Goal: Transaction & Acquisition: Purchase product/service

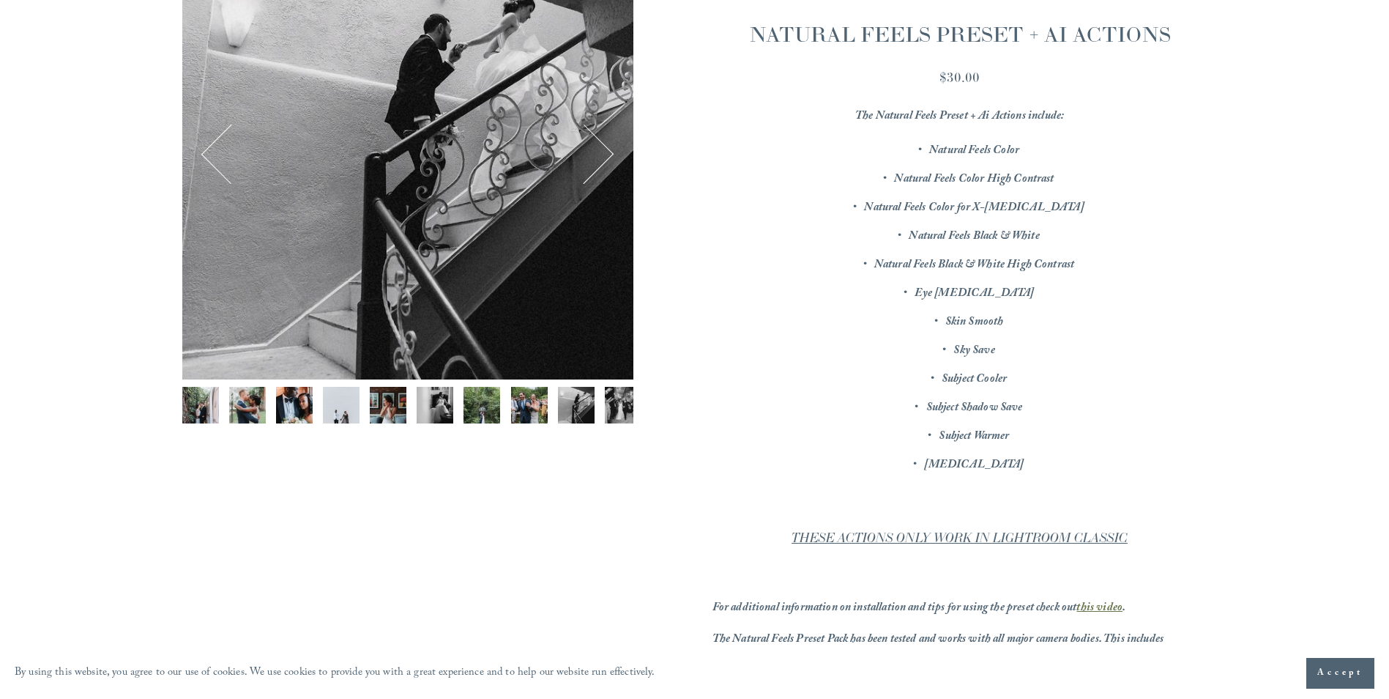
scroll to position [0, 113]
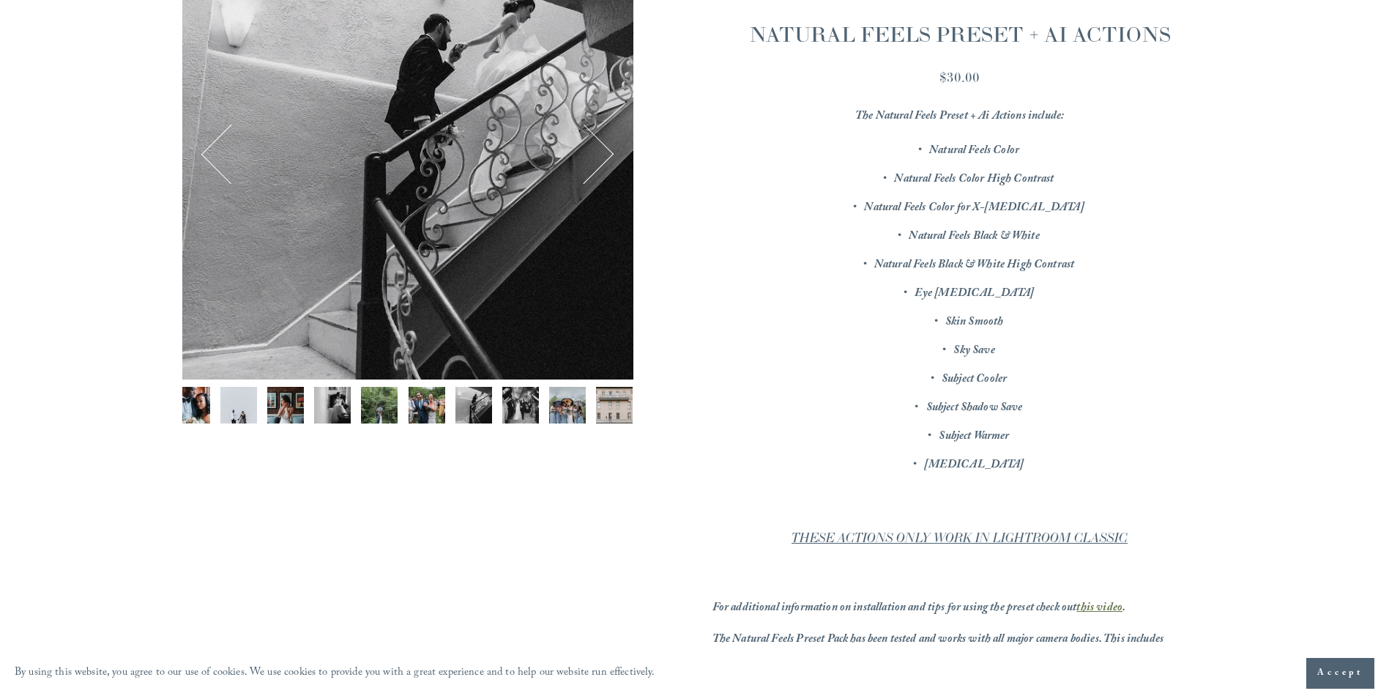
click at [412, 410] on img "Image 8 of 12" at bounding box center [427, 405] width 37 height 37
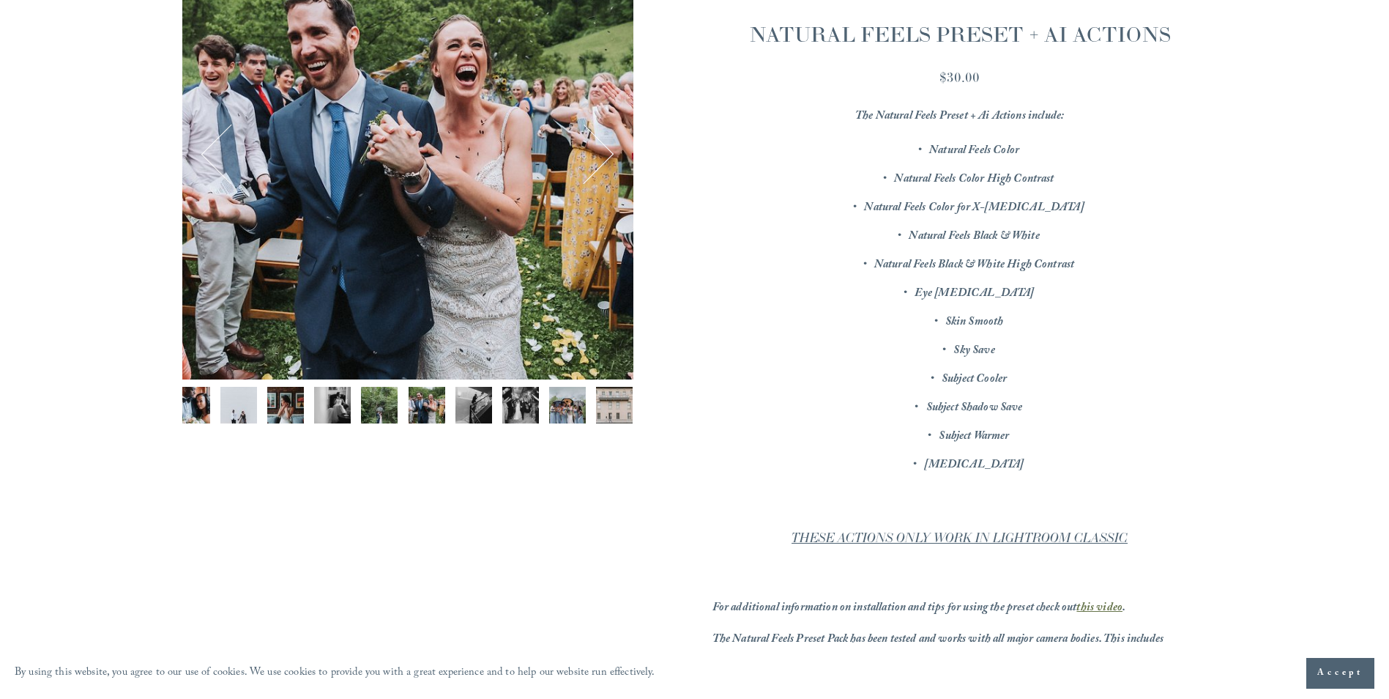
click at [549, 389] on img "Image 11 of 12" at bounding box center [567, 405] width 37 height 37
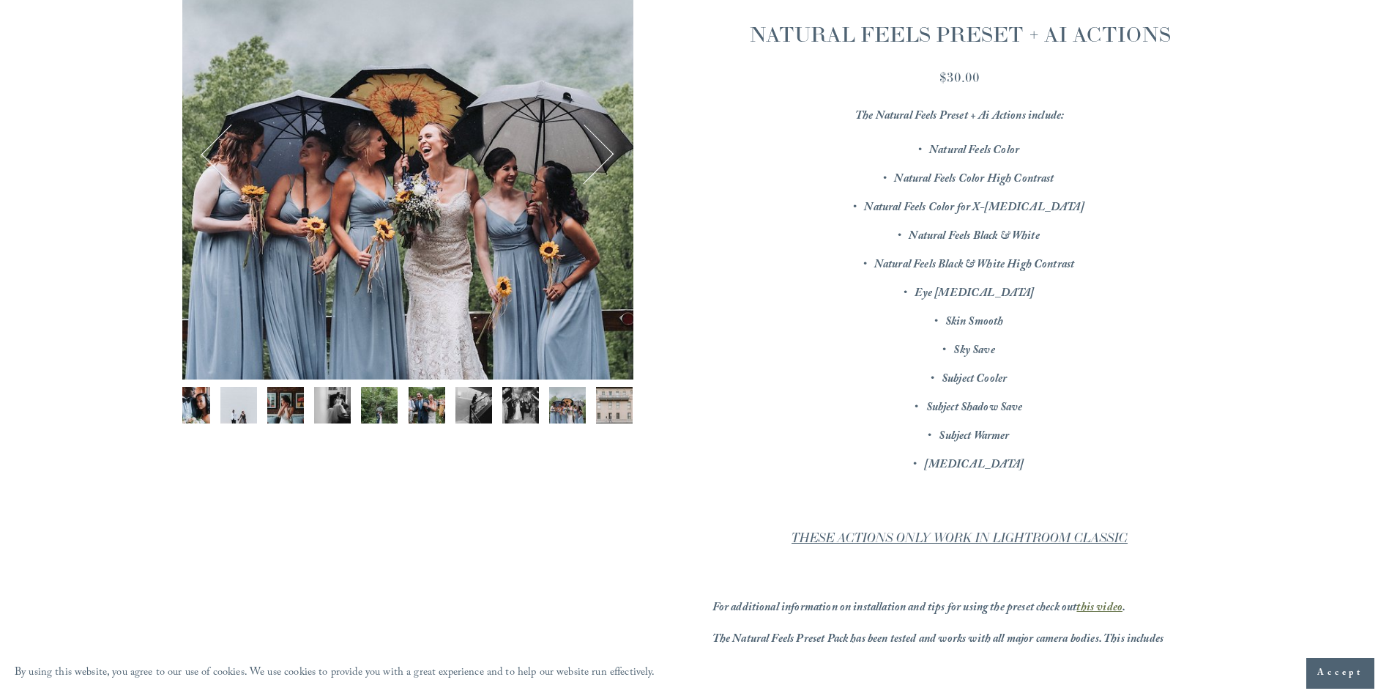
click at [596, 409] on img "Image 12 of 12" at bounding box center [614, 405] width 37 height 37
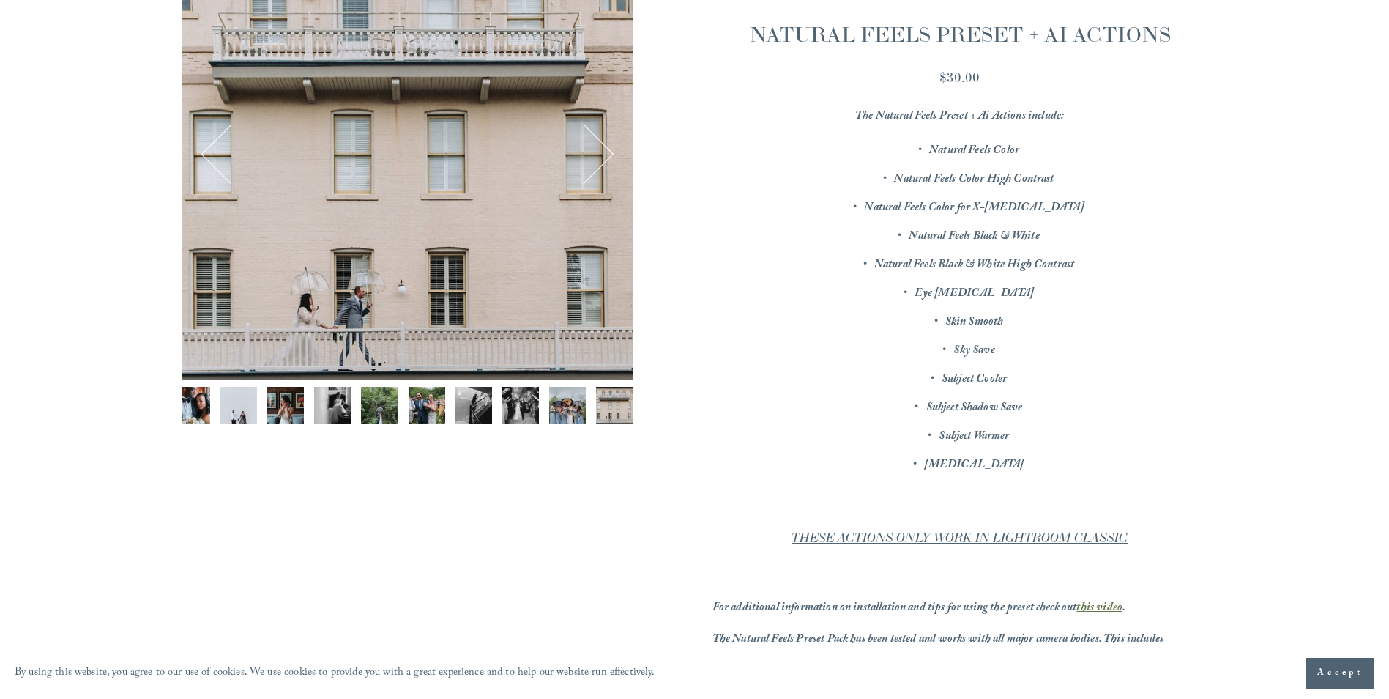
click at [616, 147] on div "Image 12 of 12" at bounding box center [407, 153] width 451 height 451
click at [612, 149] on div "Image 12 of 12" at bounding box center [407, 153] width 451 height 451
click at [608, 152] on button "Next" at bounding box center [584, 154] width 56 height 56
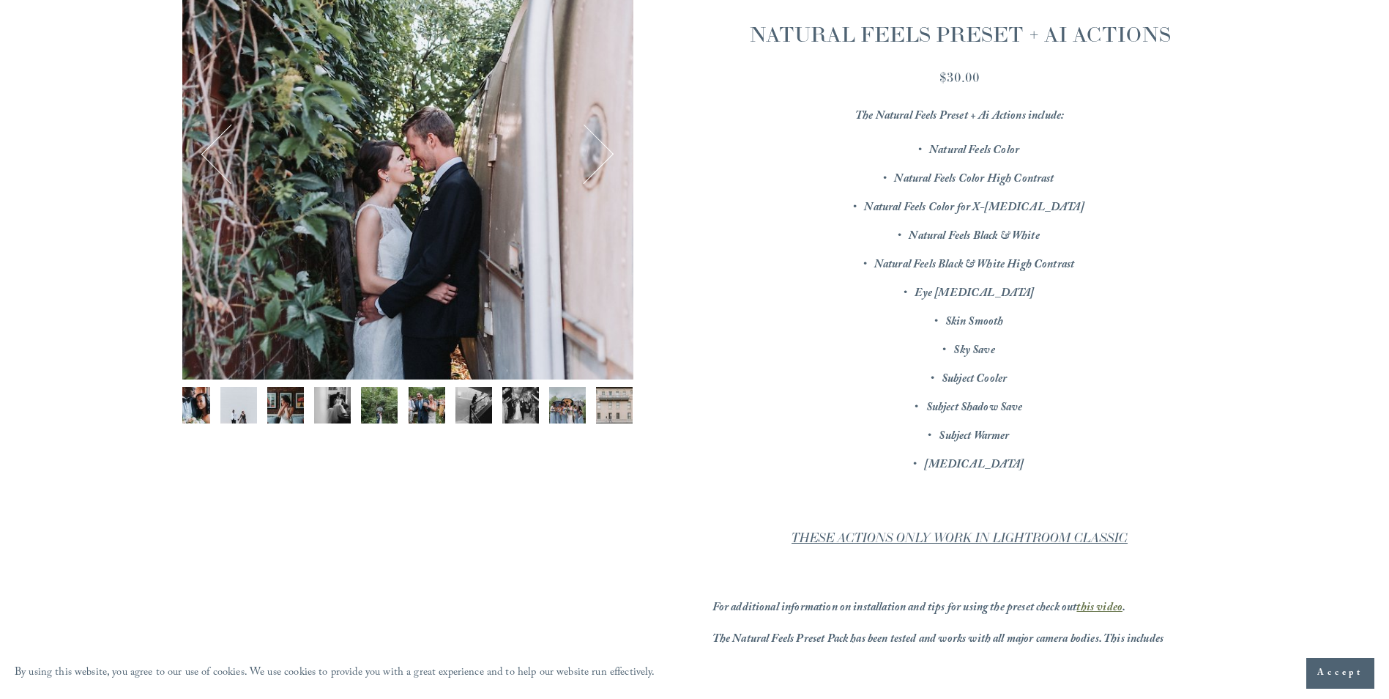
click at [608, 152] on button "Next" at bounding box center [584, 154] width 56 height 56
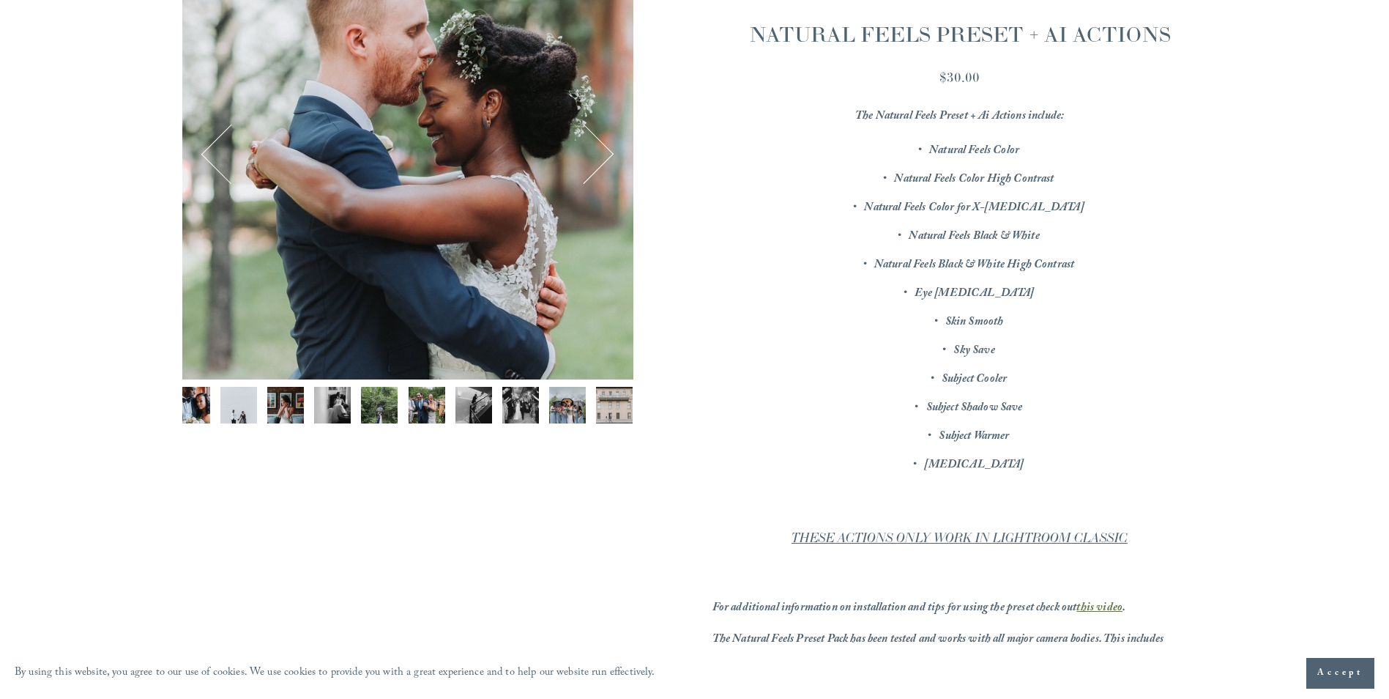
click at [608, 152] on button "Next" at bounding box center [584, 154] width 56 height 56
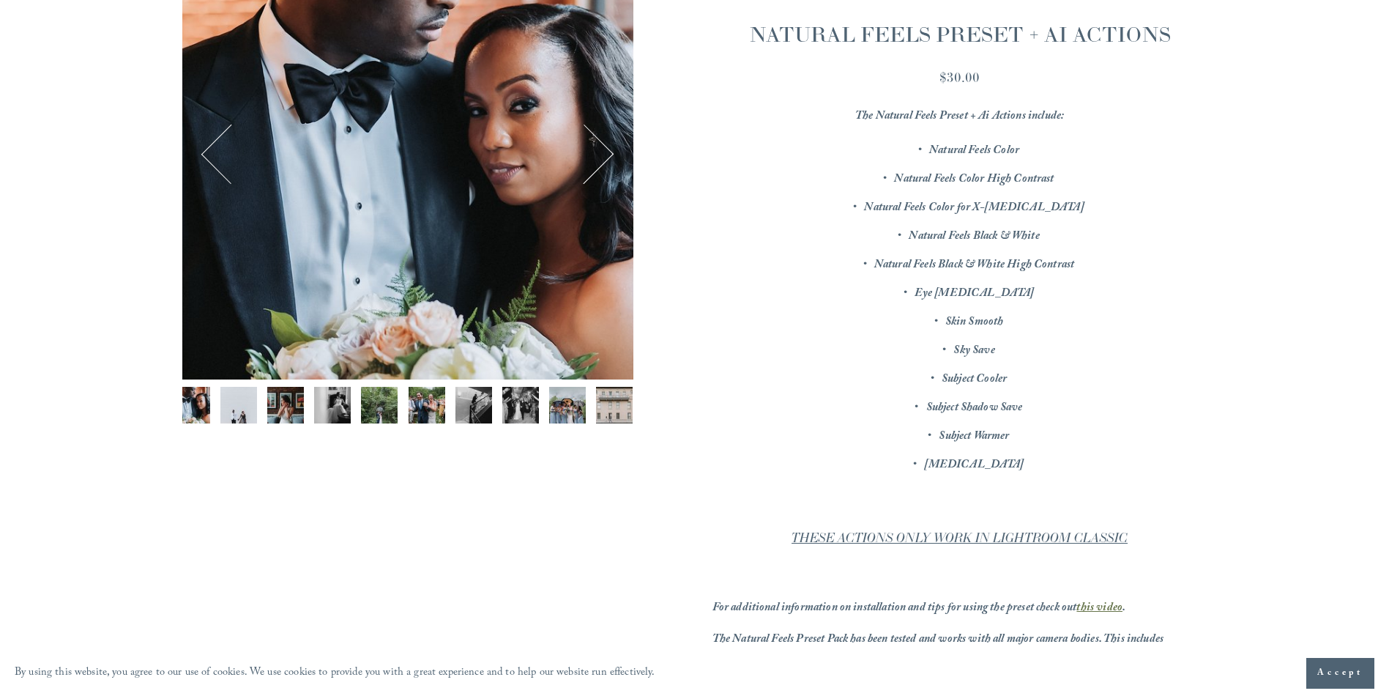
click at [608, 152] on button "Next" at bounding box center [584, 154] width 56 height 56
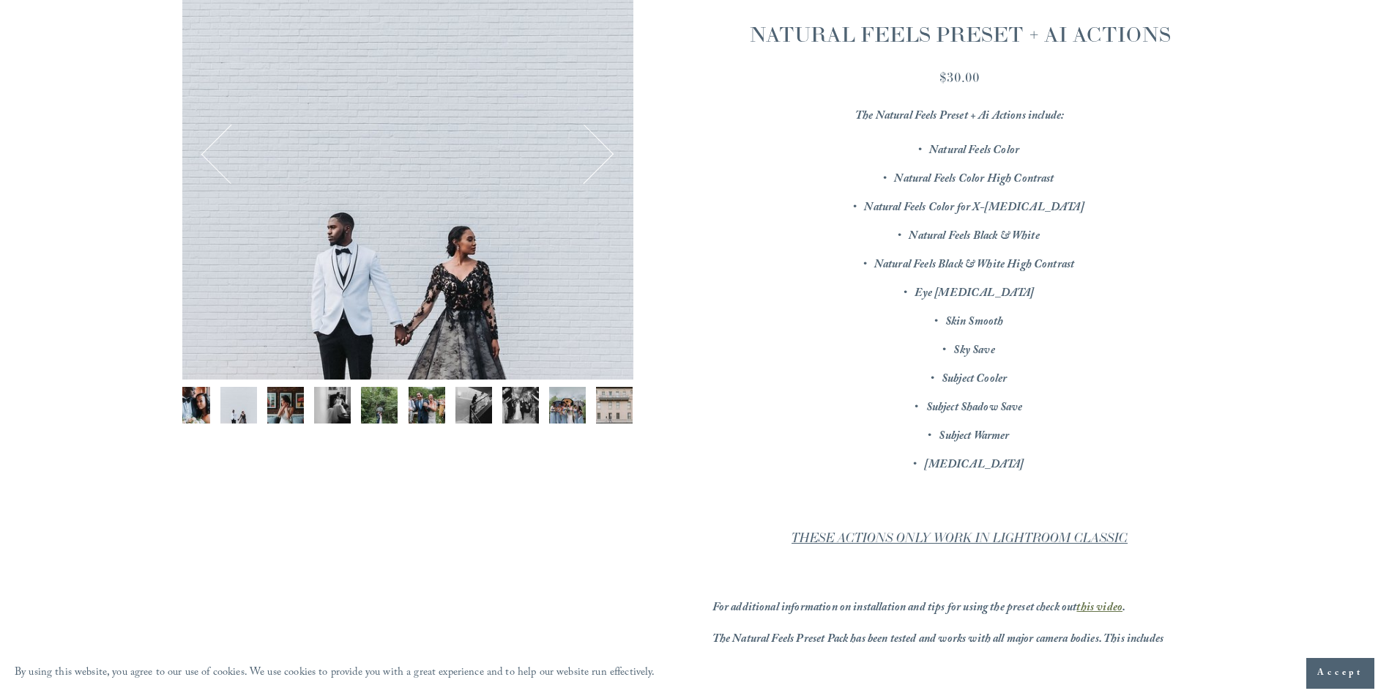
click at [608, 152] on button "Next" at bounding box center [584, 154] width 56 height 56
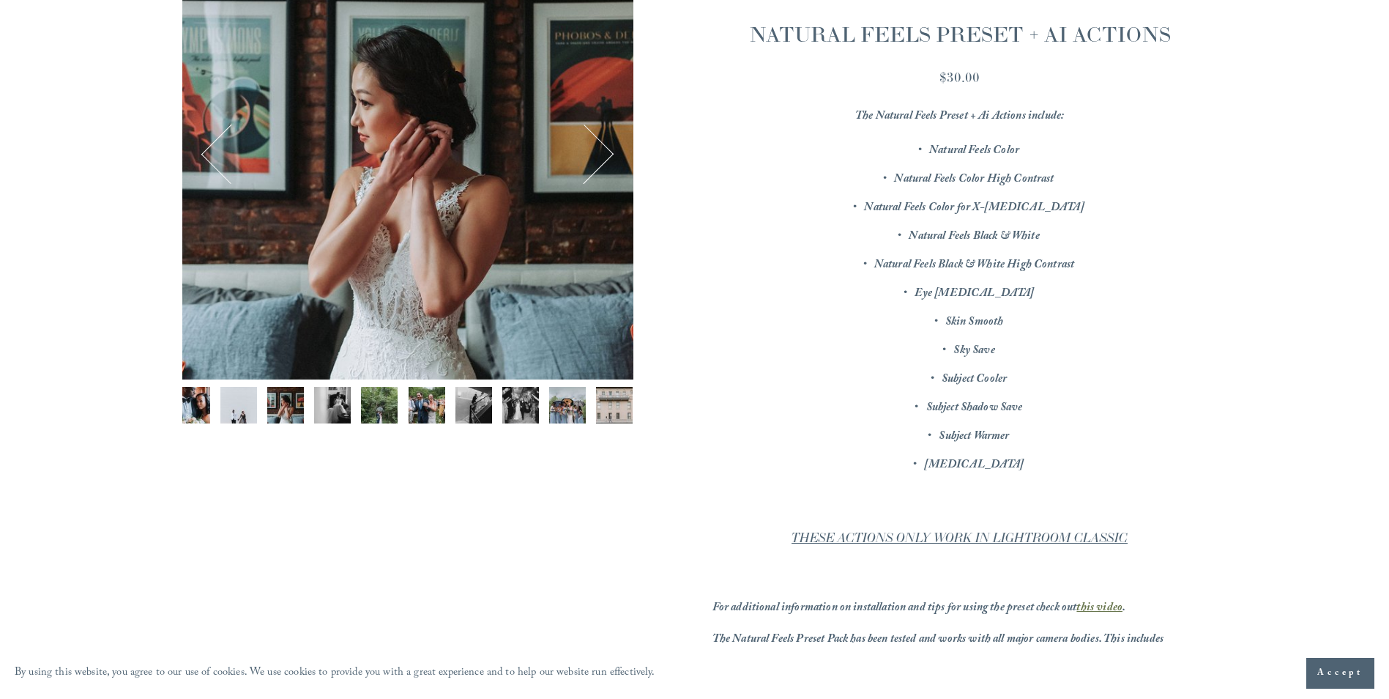
click at [608, 152] on button "Next" at bounding box center [584, 154] width 56 height 56
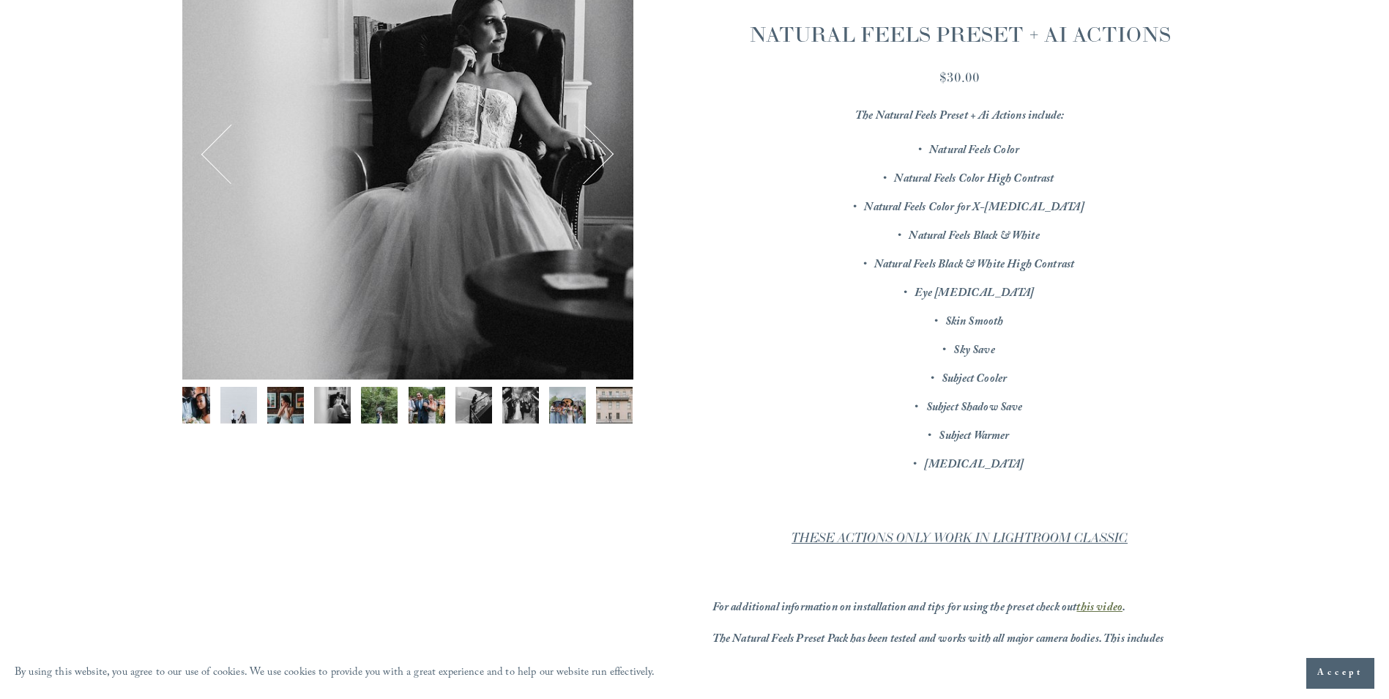
click at [608, 152] on button "Next" at bounding box center [584, 154] width 56 height 56
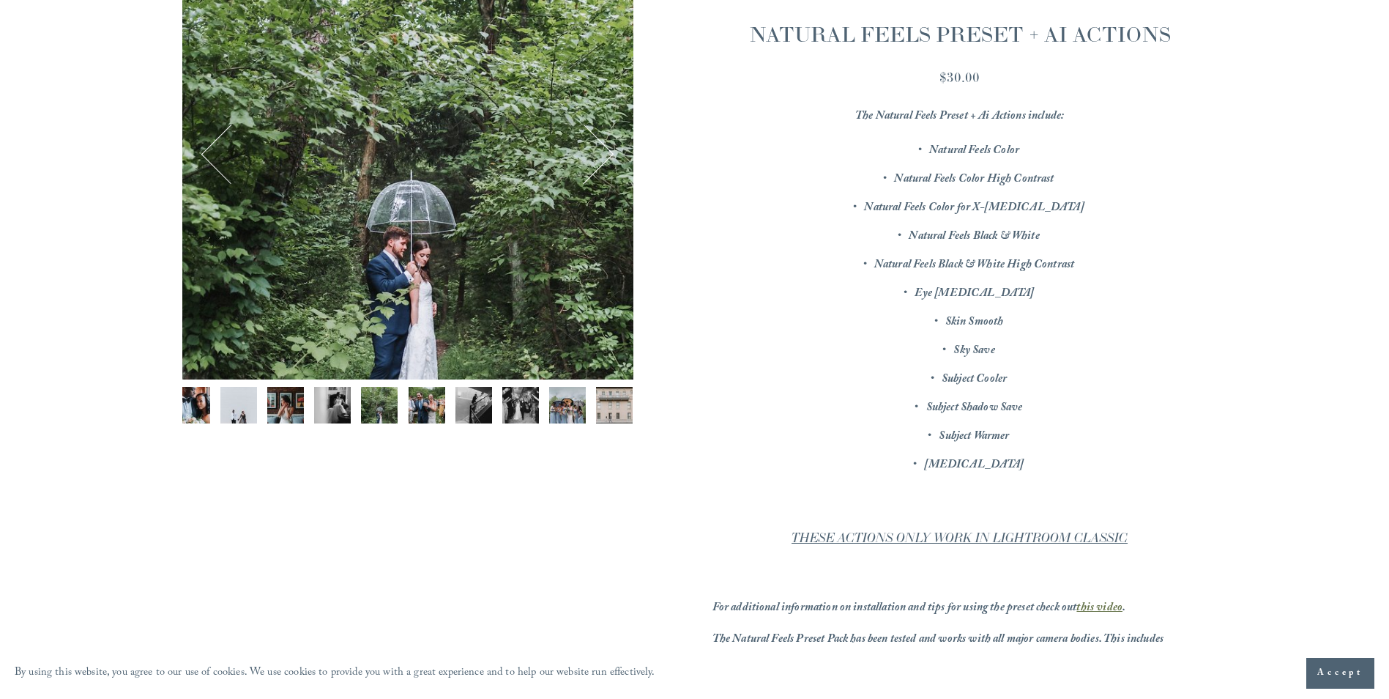
click at [608, 152] on button "Next" at bounding box center [584, 154] width 56 height 56
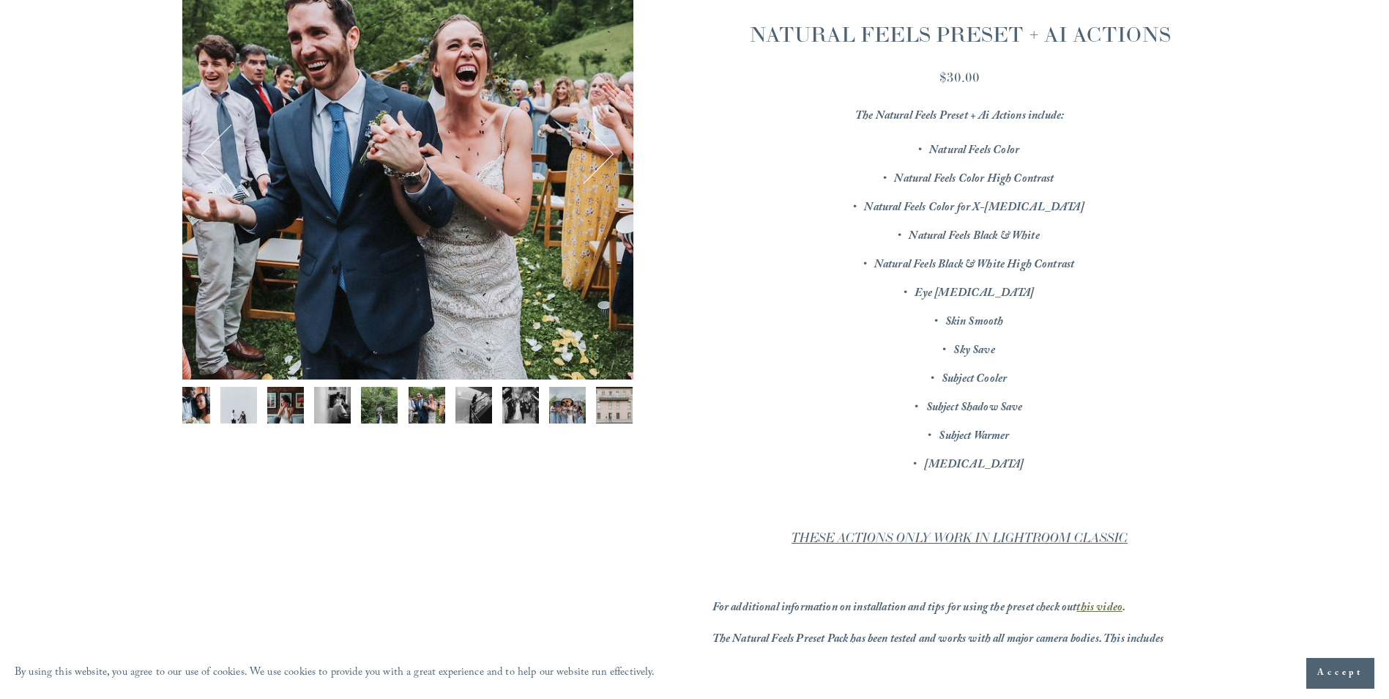
click at [608, 152] on button "Next" at bounding box center [584, 154] width 56 height 56
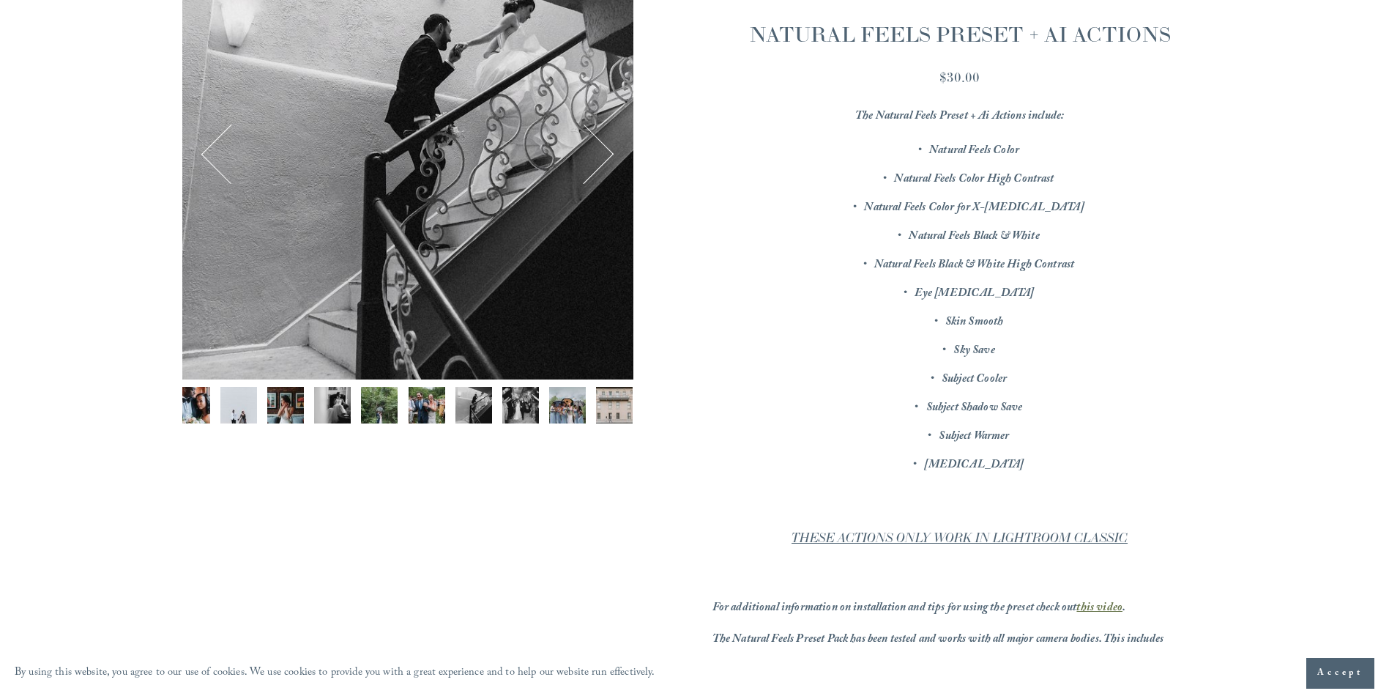
click at [608, 152] on button "Next" at bounding box center [584, 154] width 56 height 56
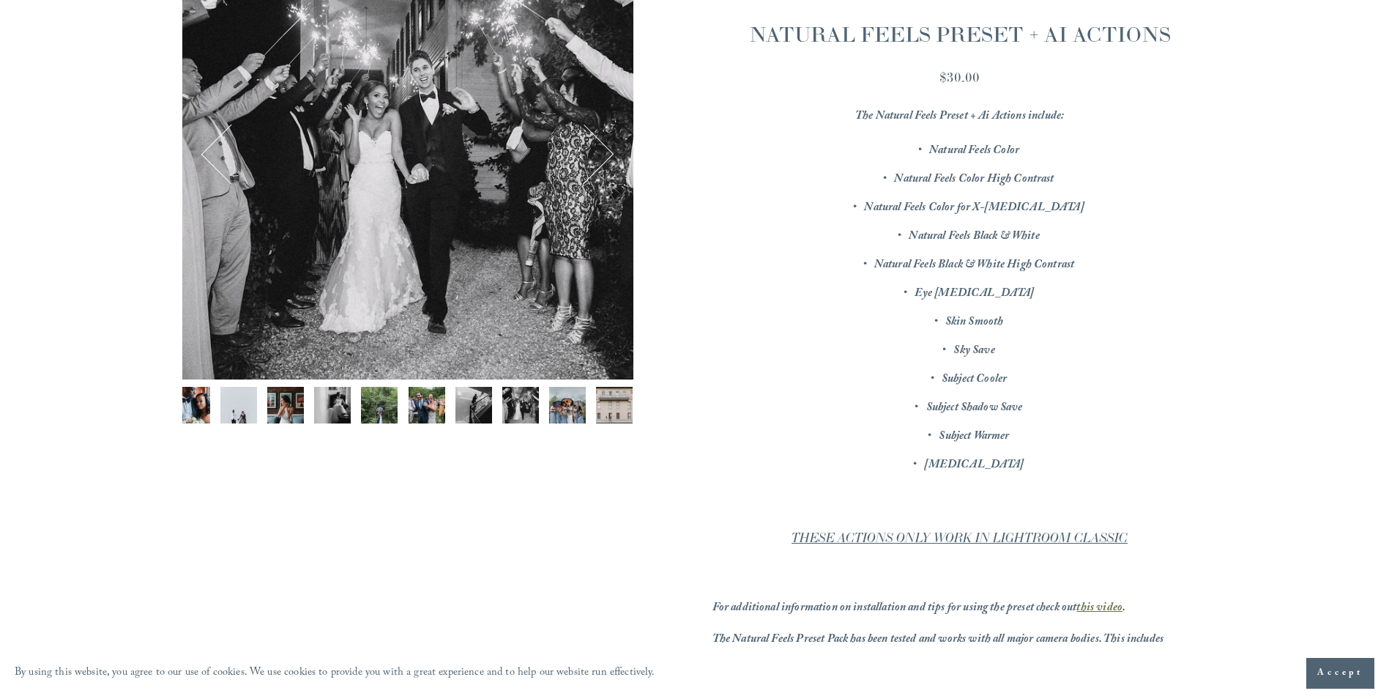
click at [608, 152] on button "Next" at bounding box center [584, 154] width 56 height 56
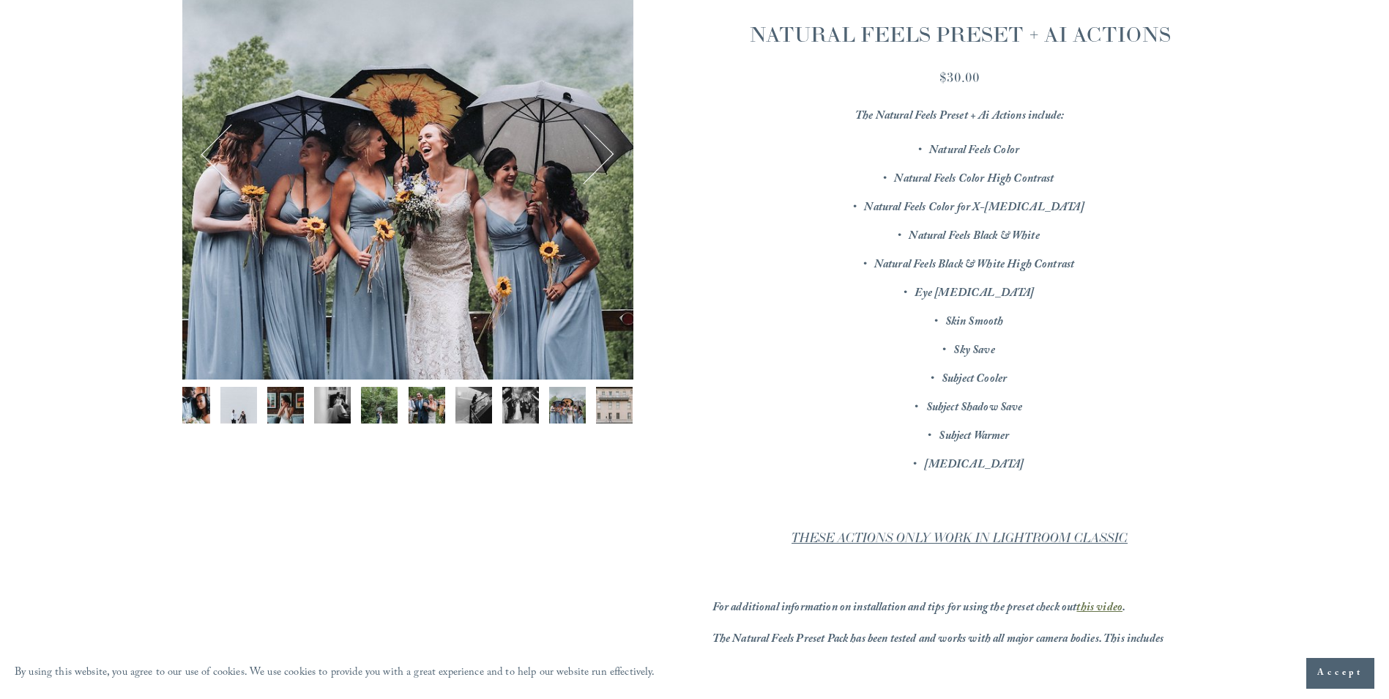
click at [608, 152] on button "Next" at bounding box center [584, 154] width 56 height 56
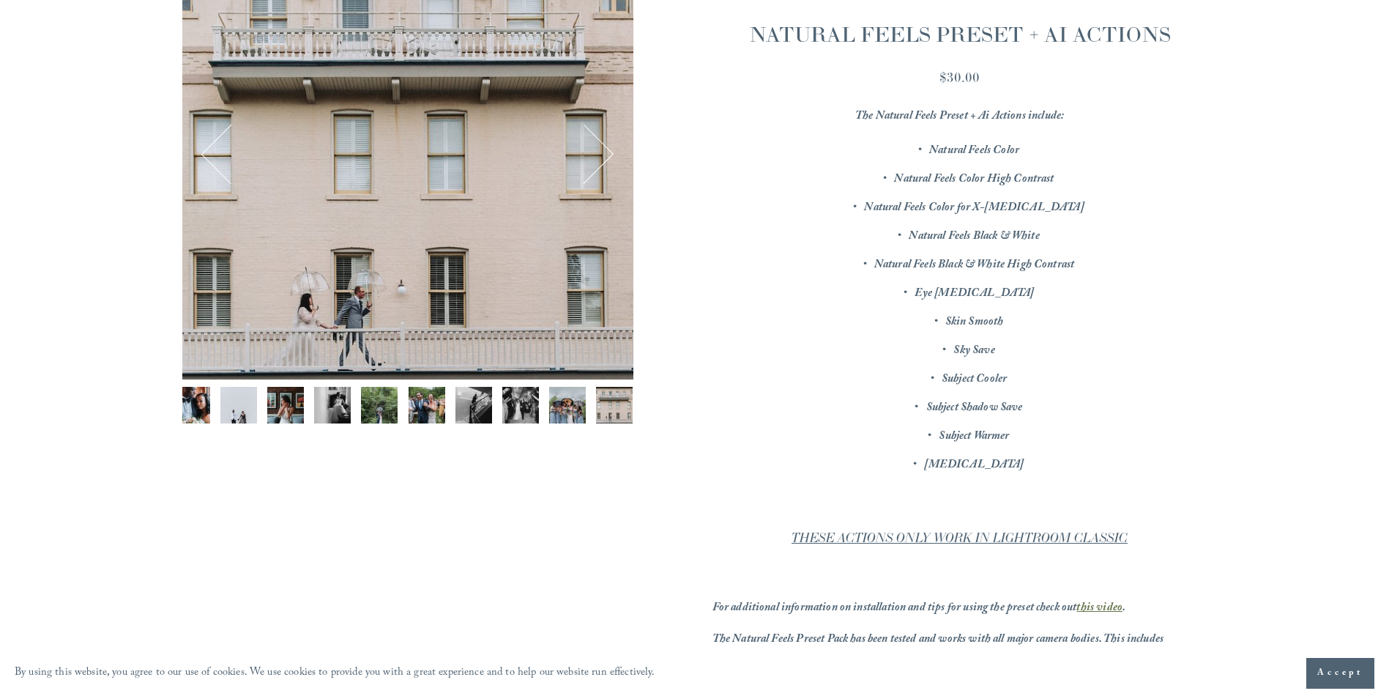
click at [209, 157] on button "Previous" at bounding box center [231, 154] width 56 height 56
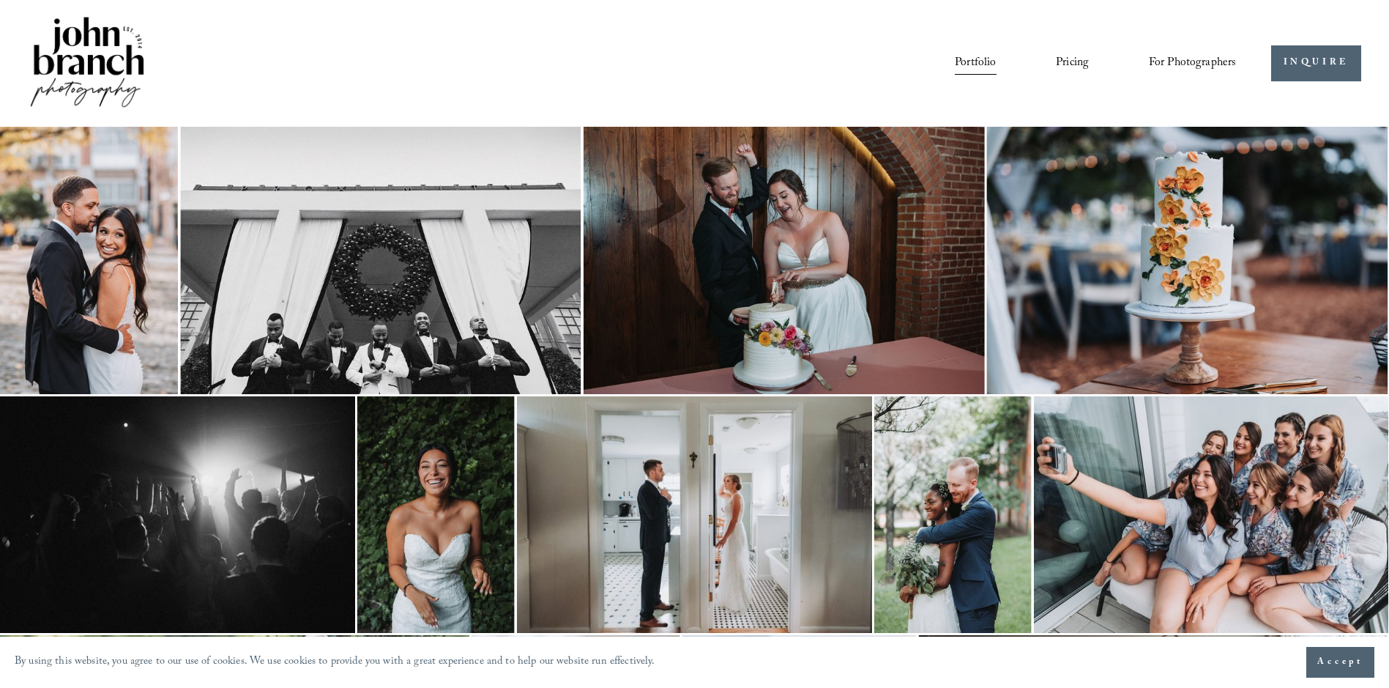
scroll to position [1970, 0]
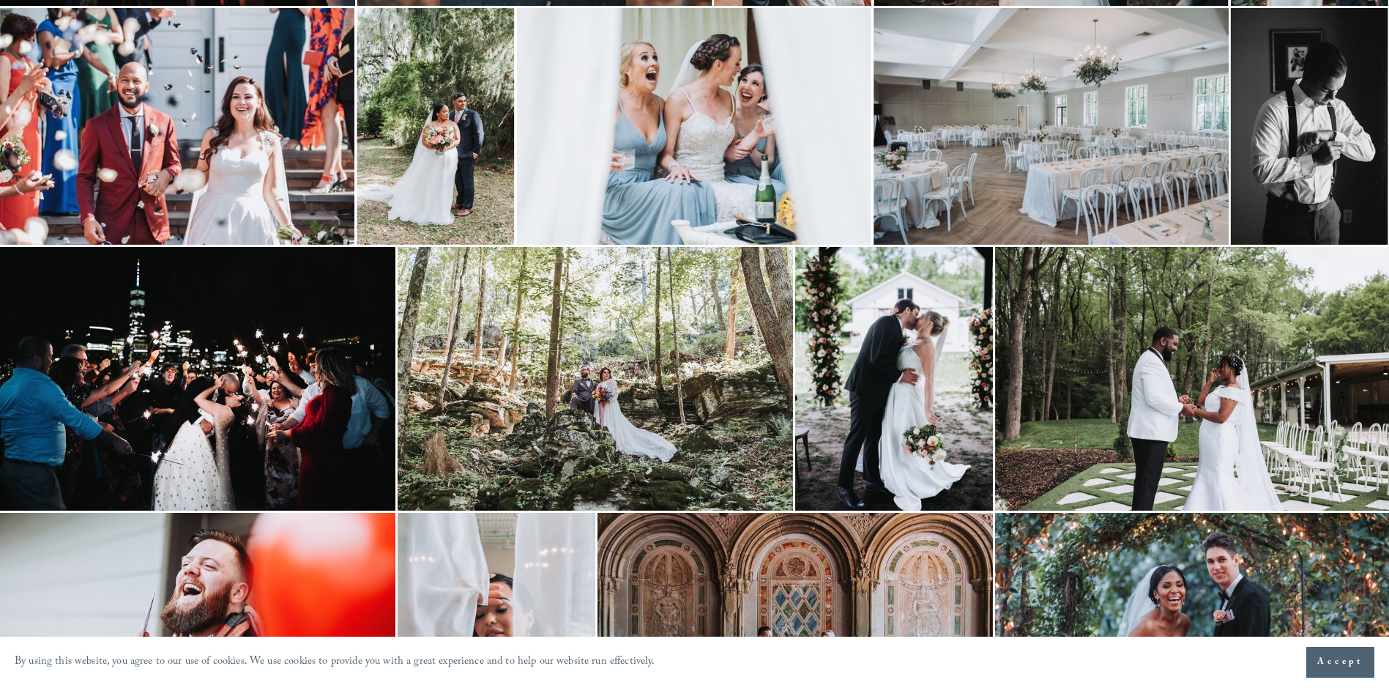
click at [663, 429] on img at bounding box center [595, 379] width 395 height 264
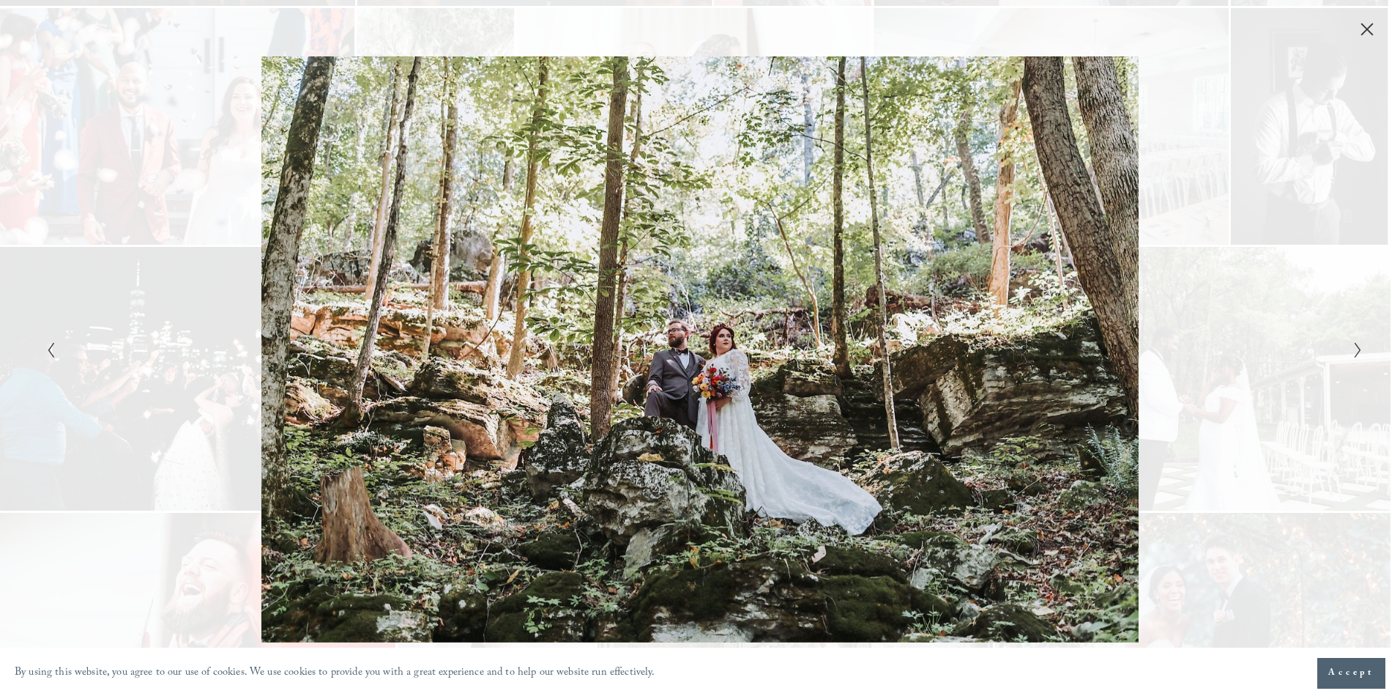
click at [668, 416] on div "Gallery" at bounding box center [371, 348] width 658 height 585
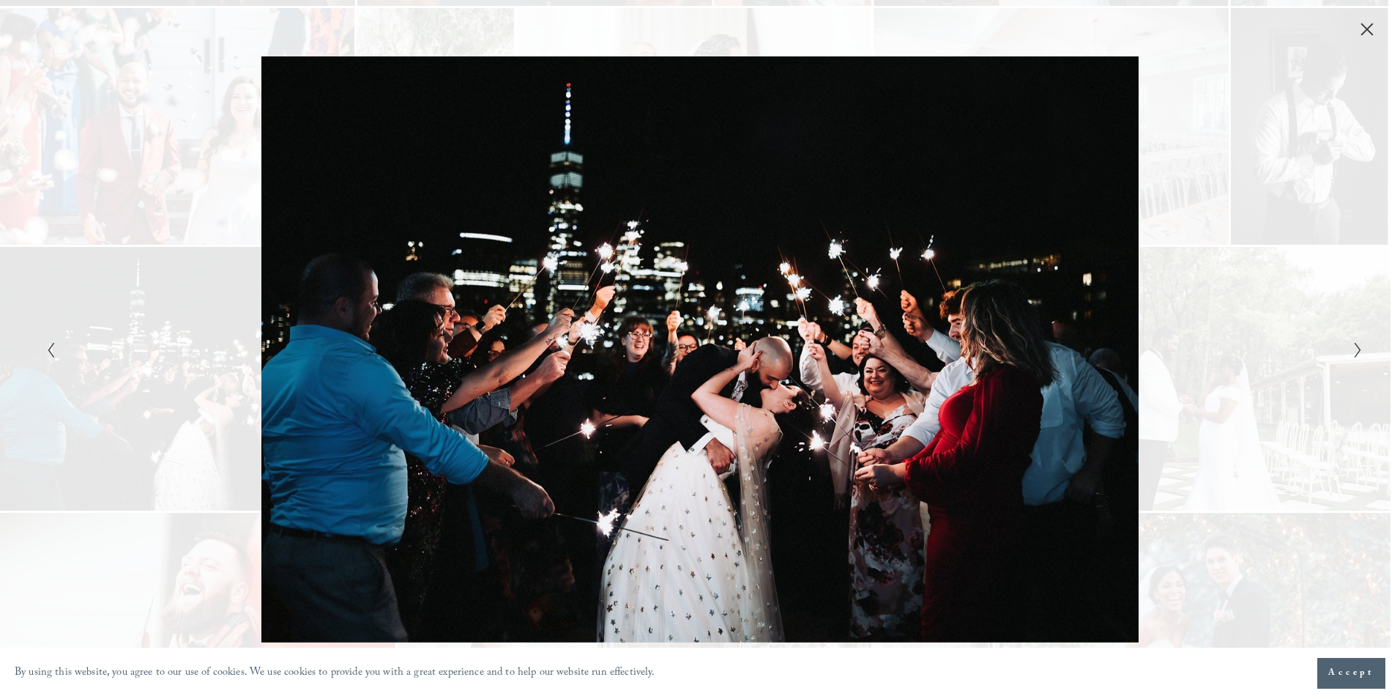
click at [666, 387] on div "Gallery" at bounding box center [371, 348] width 658 height 585
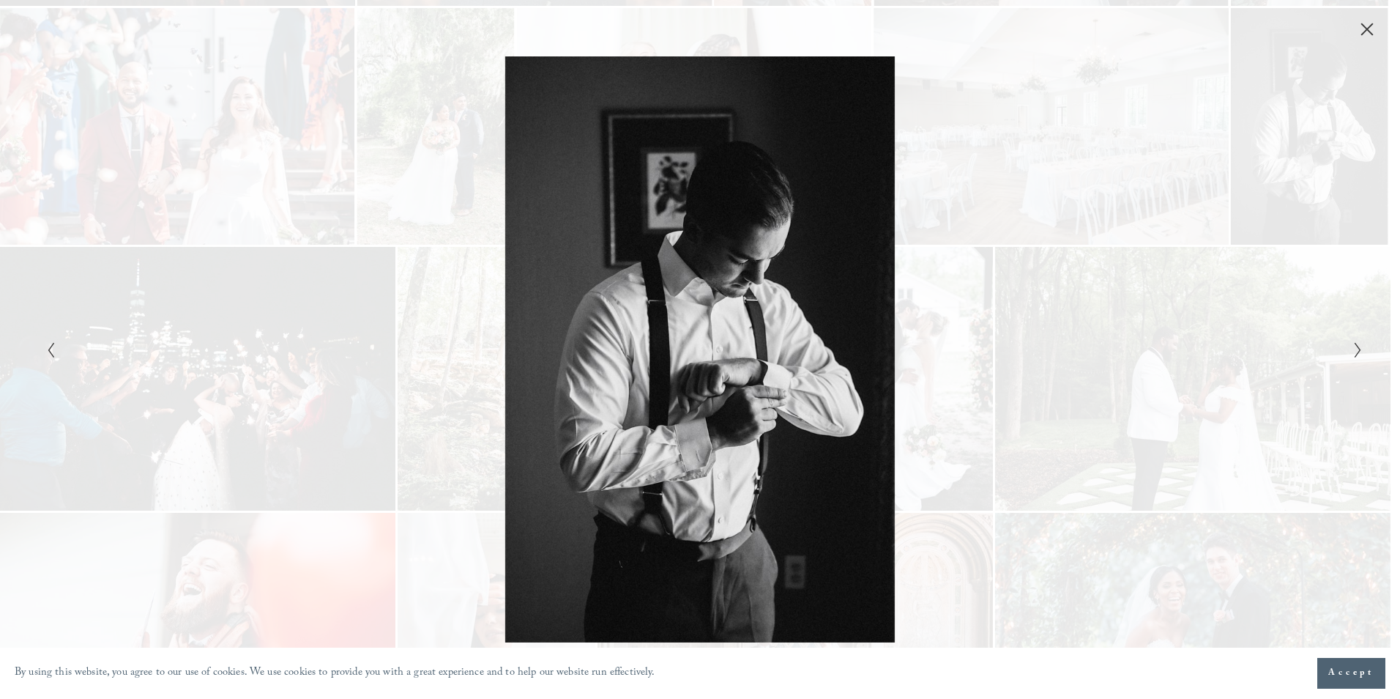
drag, startPoint x: 1199, startPoint y: 272, endPoint x: 1191, endPoint y: 269, distance: 7.9
click at [1198, 271] on div "Gallery" at bounding box center [1029, 348] width 658 height 585
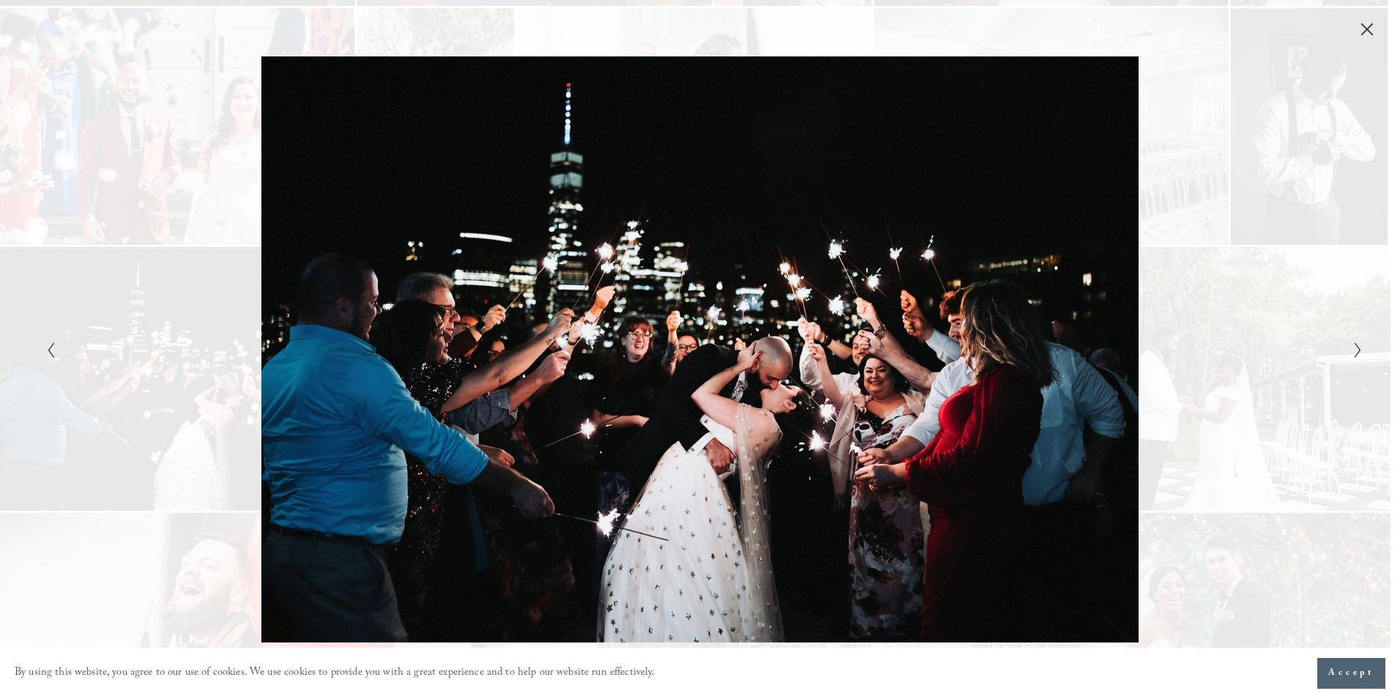
click at [1355, 673] on span "Accept" at bounding box center [1351, 673] width 46 height 15
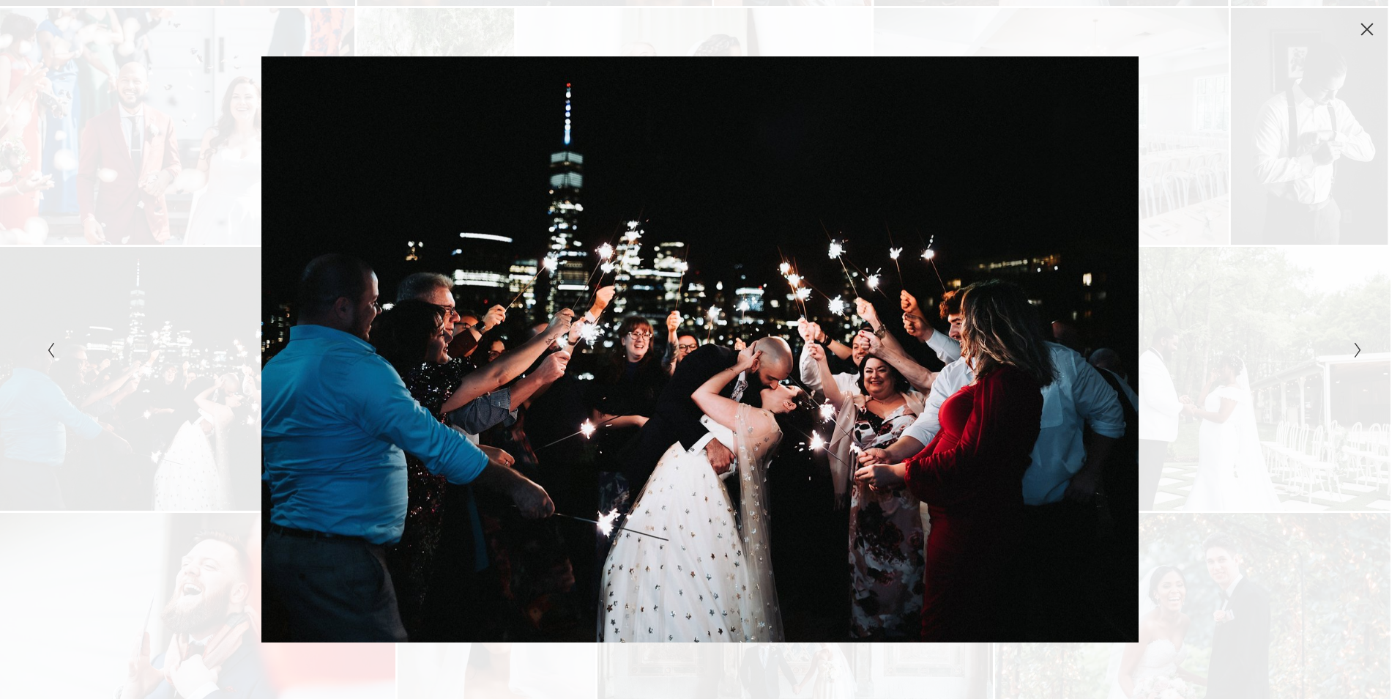
click at [1281, 300] on div "Gallery" at bounding box center [1029, 348] width 658 height 585
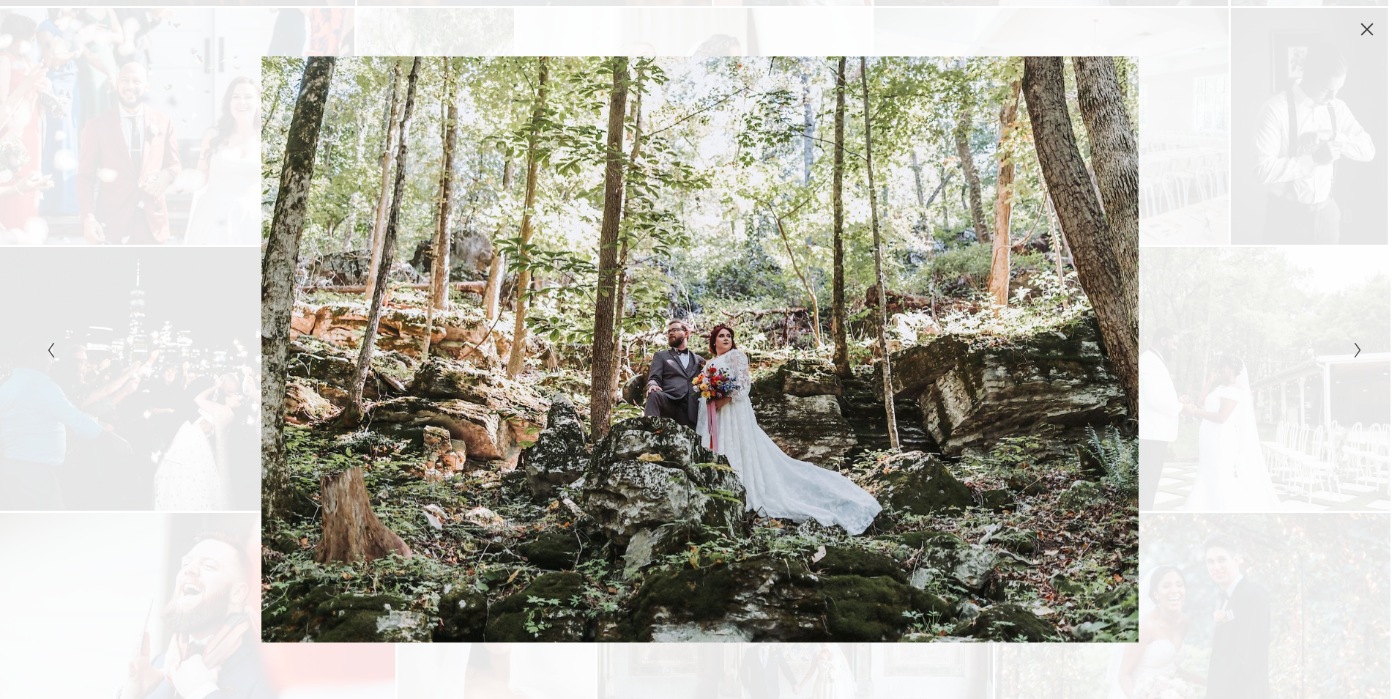
drag, startPoint x: 1368, startPoint y: 365, endPoint x: 1363, endPoint y: 359, distance: 8.3
click at [1366, 362] on div "Gallery" at bounding box center [700, 349] width 1400 height 699
click at [1363, 359] on div "Gallery" at bounding box center [700, 349] width 1400 height 699
click at [1354, 347] on icon "Next Slide" at bounding box center [1358, 350] width 10 height 18
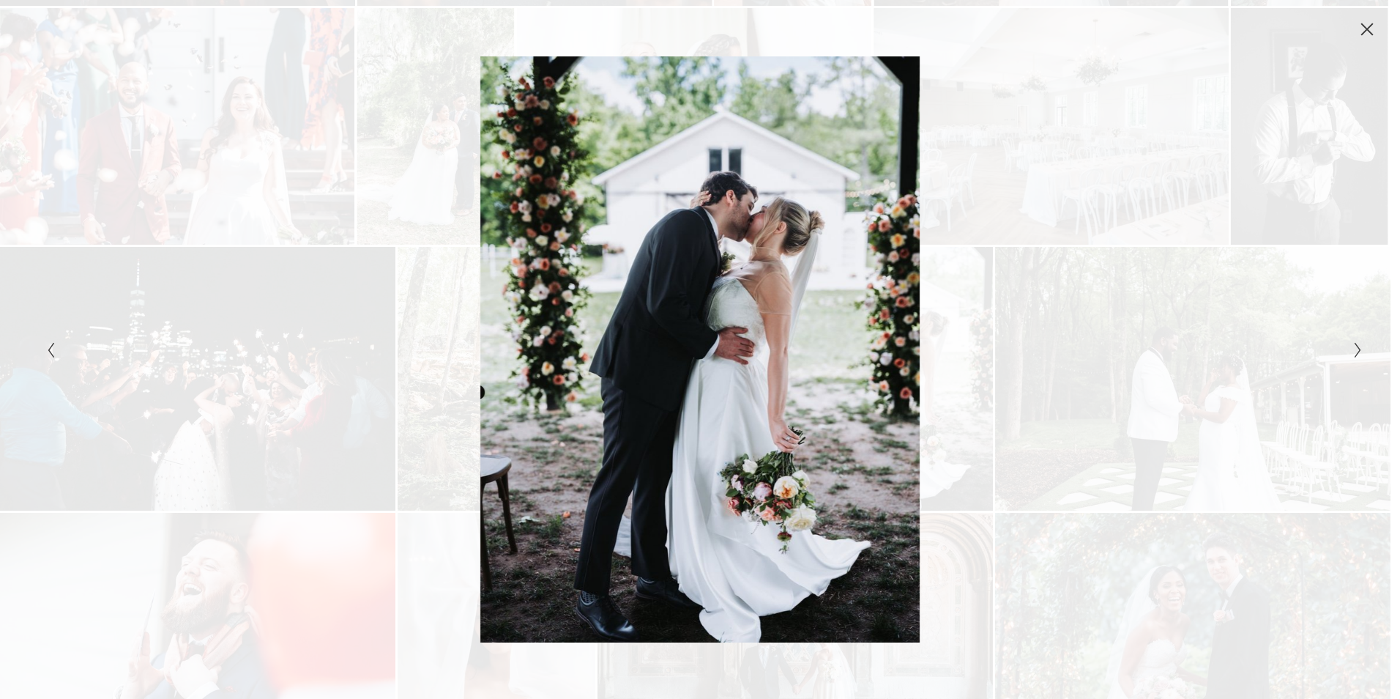
click at [1354, 347] on icon "Next Slide" at bounding box center [1358, 350] width 10 height 18
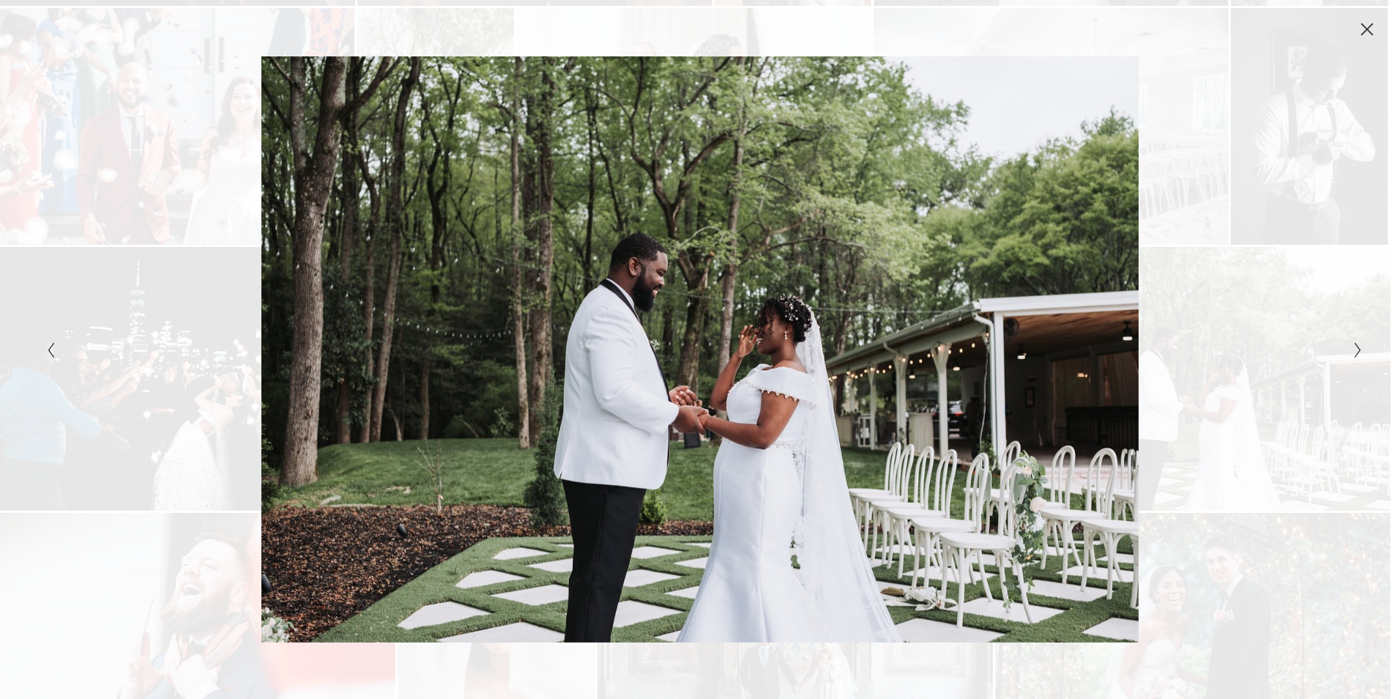
click at [1354, 347] on icon "Next Slide" at bounding box center [1358, 350] width 10 height 18
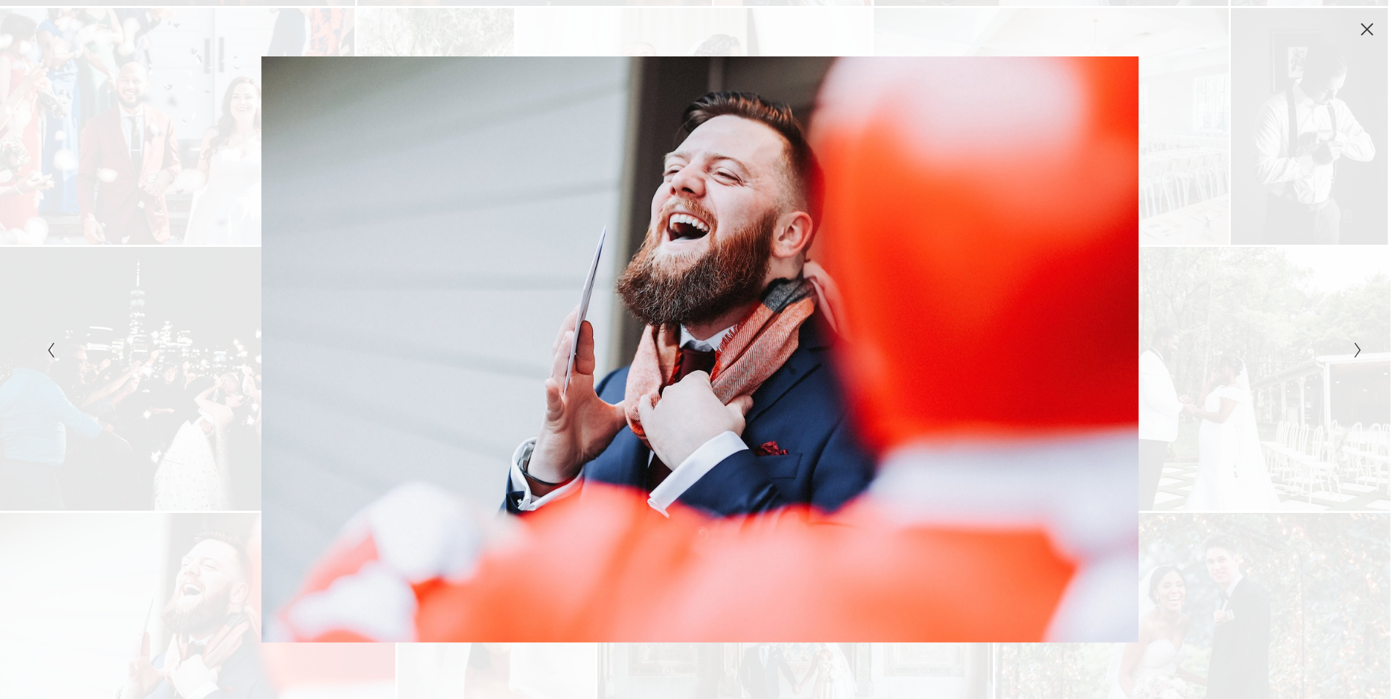
click at [1378, 37] on button "Close" at bounding box center [1366, 29] width 23 height 16
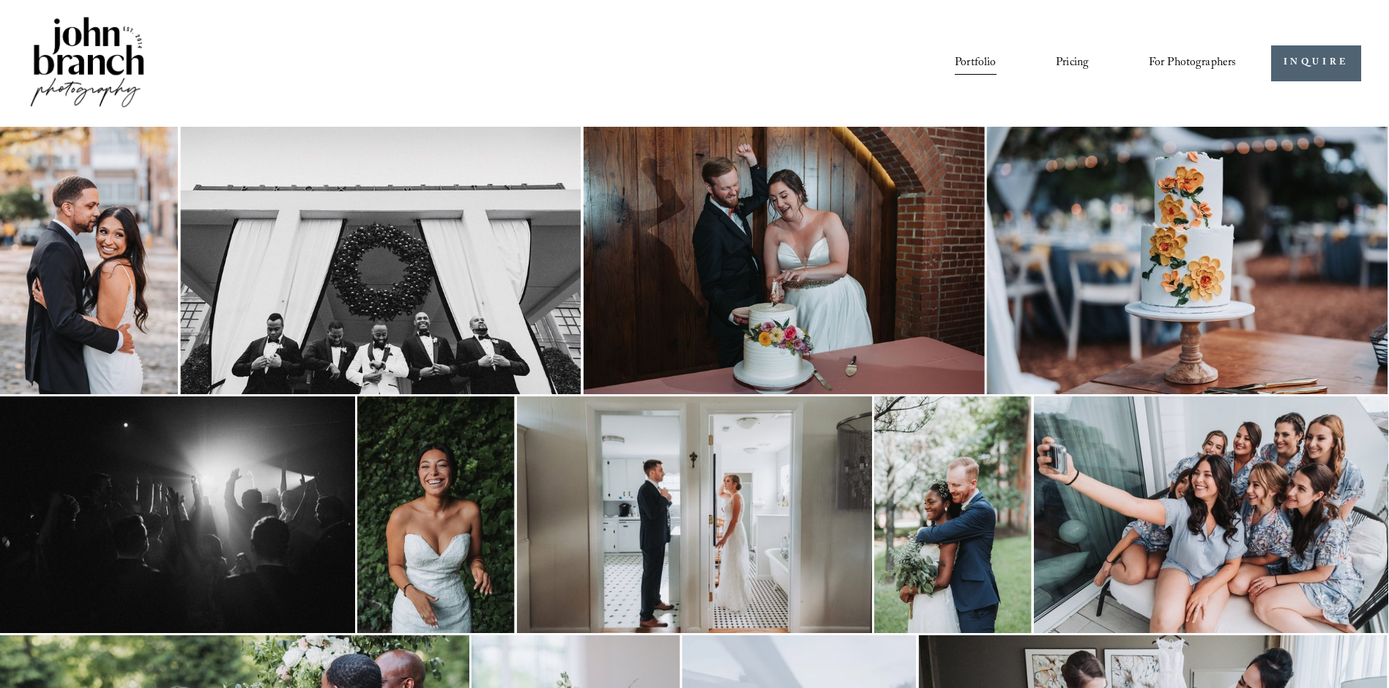
click at [1068, 57] on link "Pricing" at bounding box center [1072, 63] width 33 height 25
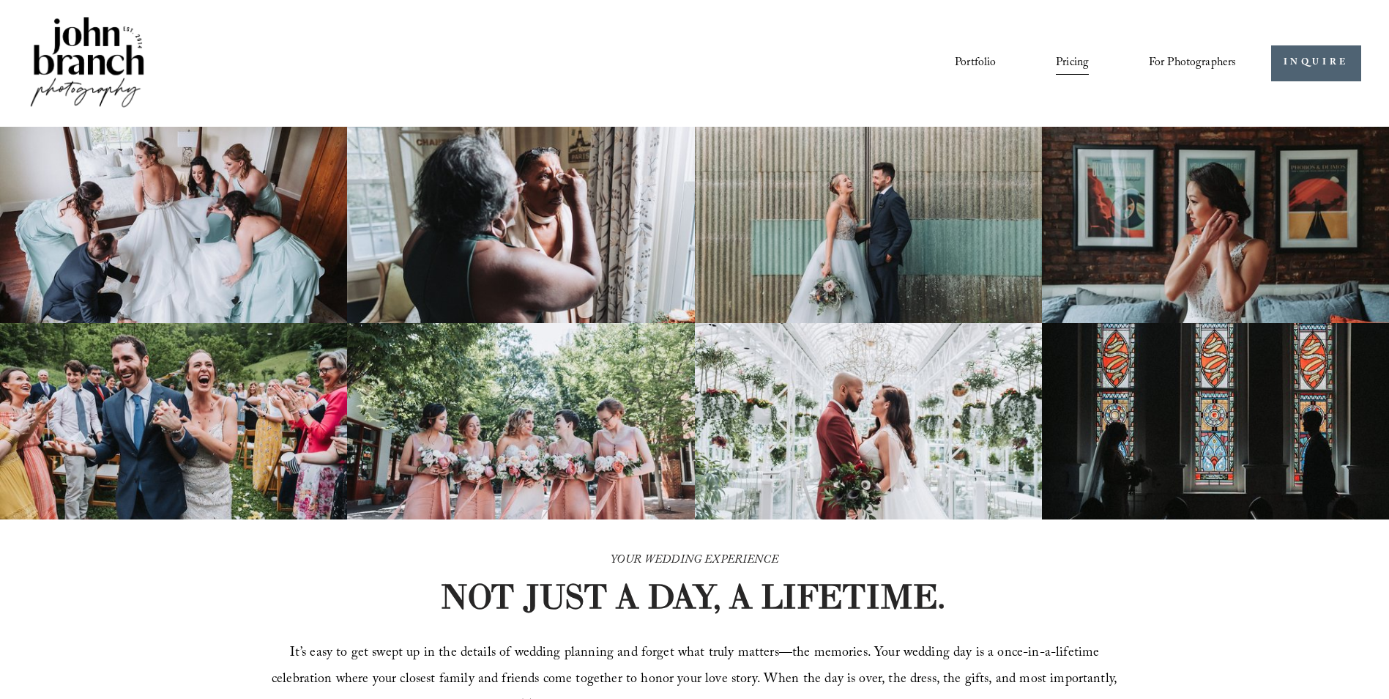
click at [0, 0] on span "Presets" at bounding box center [0, 0] width 0 height 0
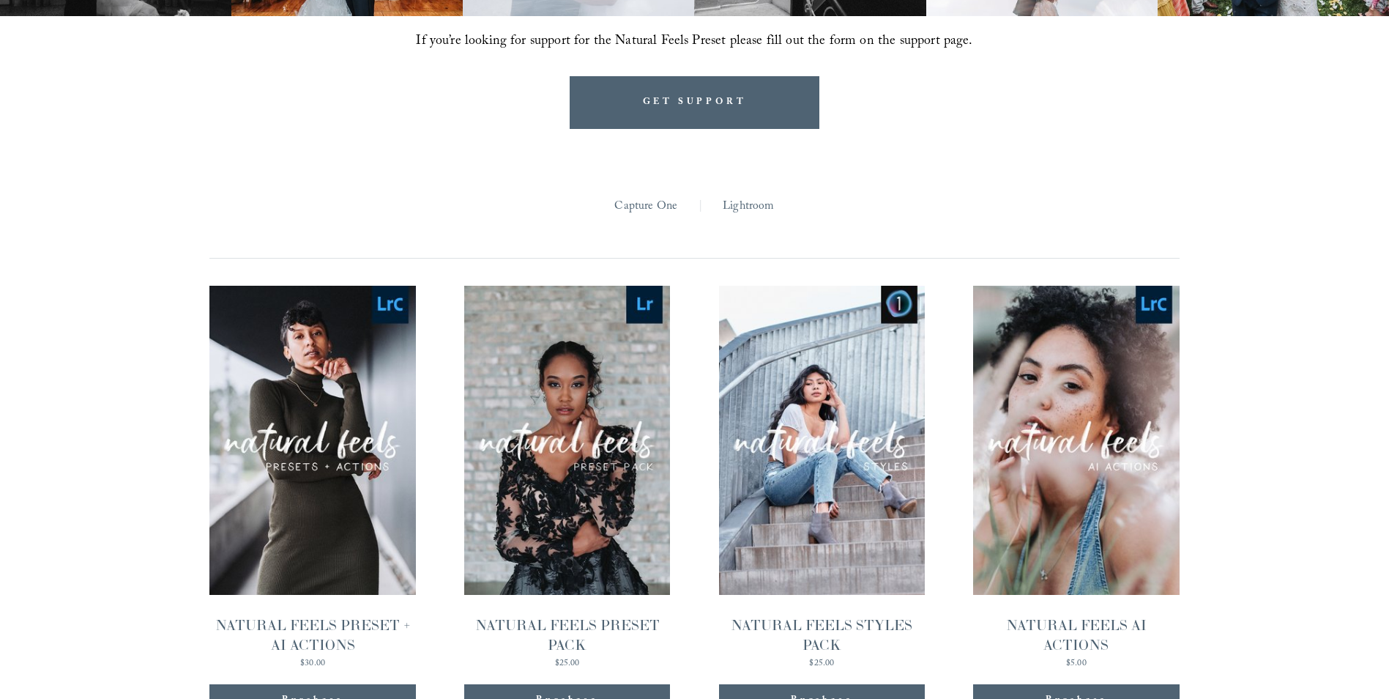
scroll to position [1606, 0]
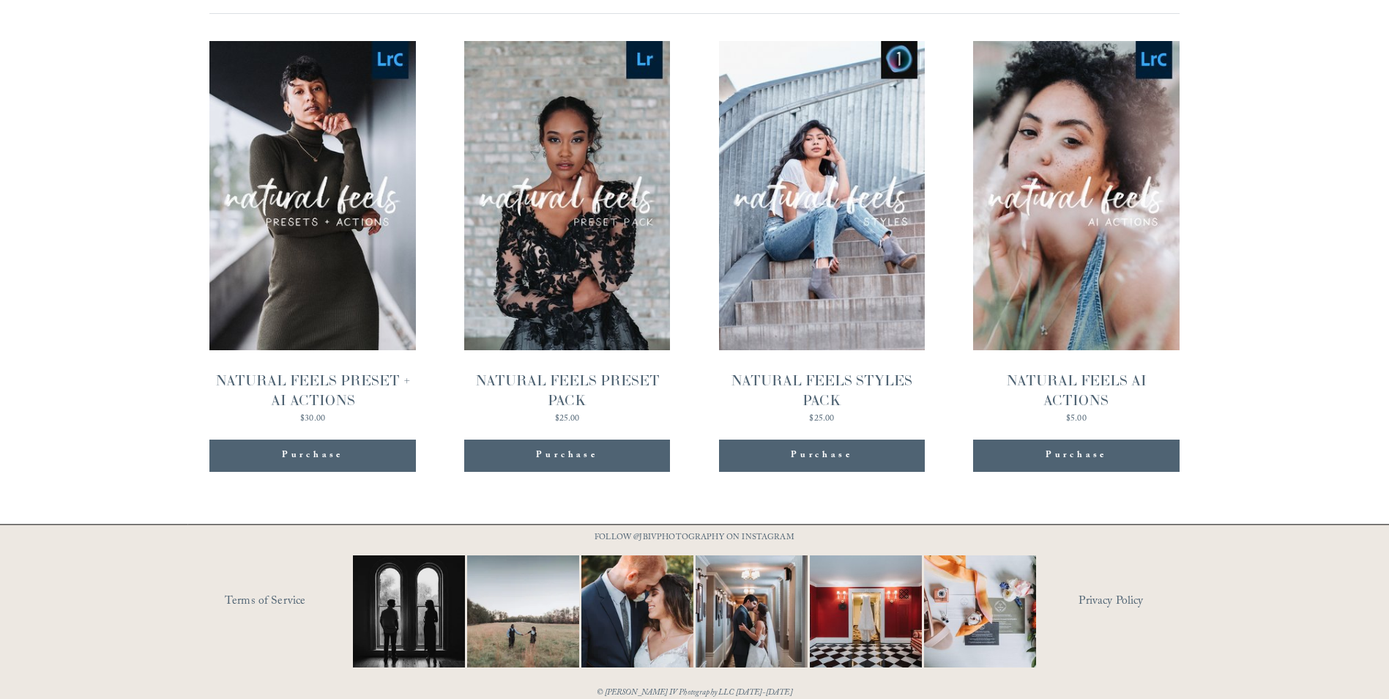
click at [341, 448] on div "Purchase" at bounding box center [313, 455] width 62 height 15
